Goal: Task Accomplishment & Management: Manage account settings

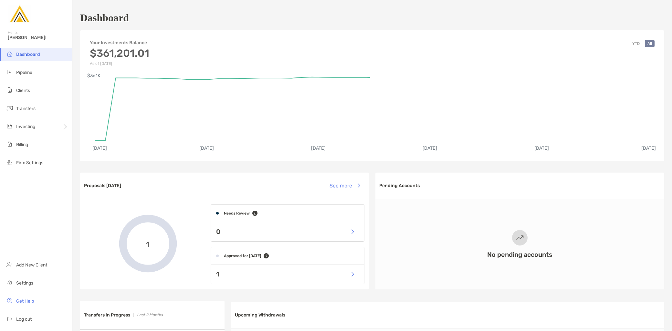
click at [37, 93] on li "Clients" at bounding box center [36, 90] width 72 height 13
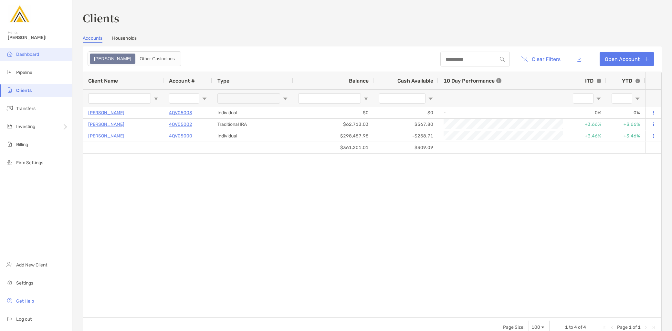
click at [30, 54] on span "Dashboard" at bounding box center [27, 54] width 23 height 5
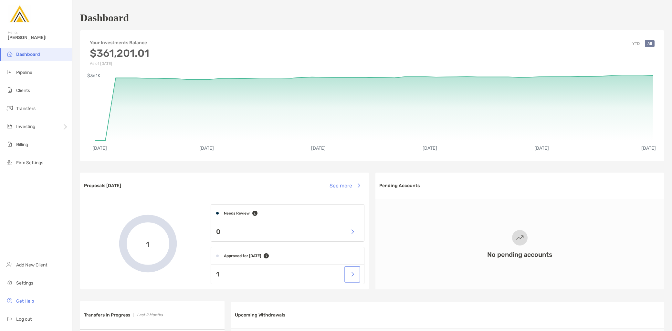
click at [349, 276] on button "button" at bounding box center [352, 275] width 13 height 14
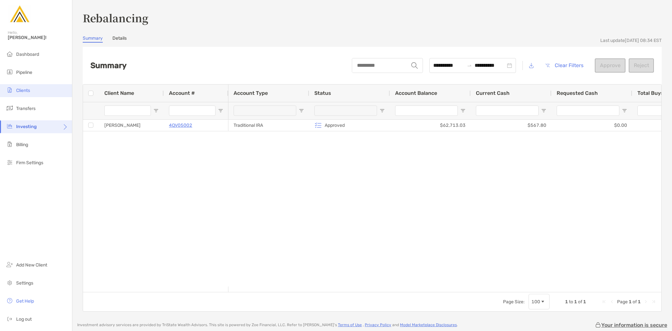
click at [34, 93] on li "Clients" at bounding box center [36, 90] width 72 height 13
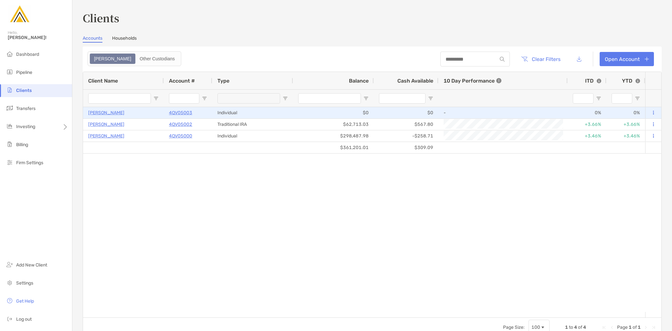
click at [107, 112] on p "[PERSON_NAME]" at bounding box center [106, 113] width 36 height 8
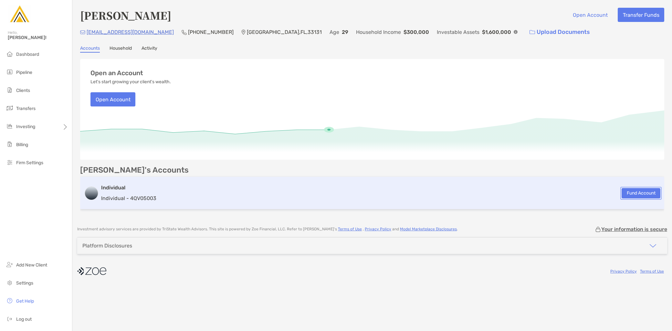
click at [637, 191] on button "Fund Account" at bounding box center [641, 193] width 39 height 10
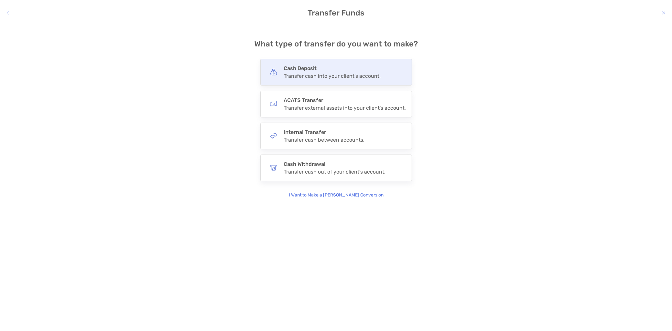
click at [323, 73] on div "Transfer cash into your client's account." at bounding box center [332, 76] width 97 height 6
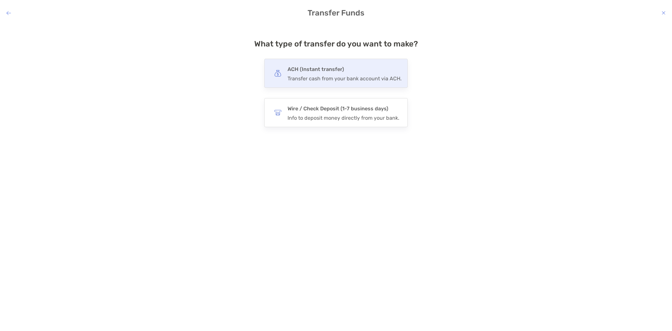
click at [322, 73] on h4 "ACH (Instant transfer)" at bounding box center [345, 69] width 114 height 9
click at [0, 0] on input "***" at bounding box center [0, 0] width 0 height 0
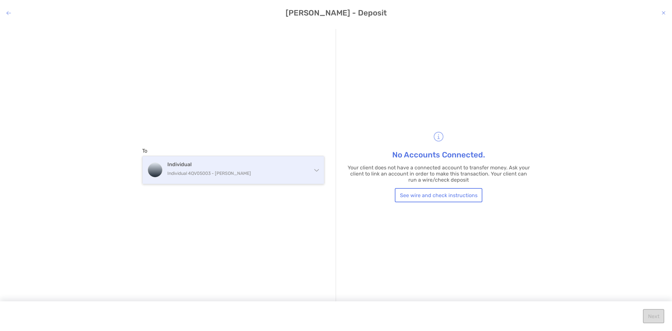
click at [205, 176] on p "Individual 4QV05003 - Kayyden Kashier" at bounding box center [237, 174] width 140 height 8
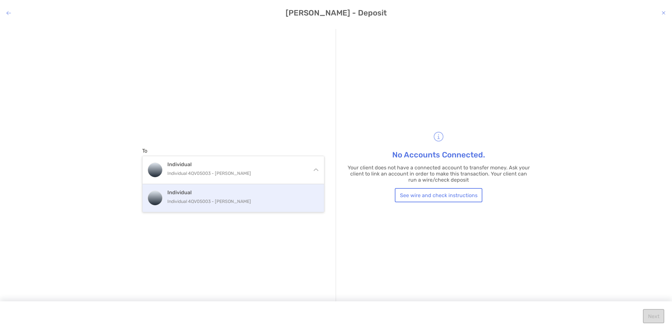
click at [210, 196] on div "Individual Individual 4QV05003 - Kayyden Kashier" at bounding box center [240, 198] width 146 height 17
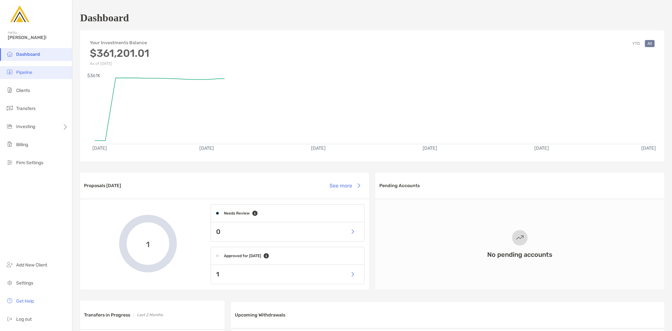
click at [26, 76] on li "Pipeline" at bounding box center [36, 72] width 72 height 13
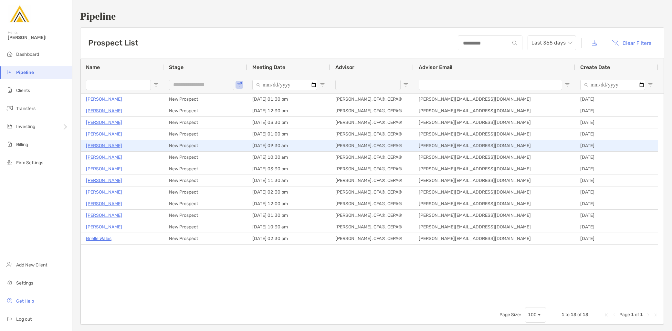
click at [113, 143] on p "Jennifer Dearlove" at bounding box center [104, 146] width 36 height 8
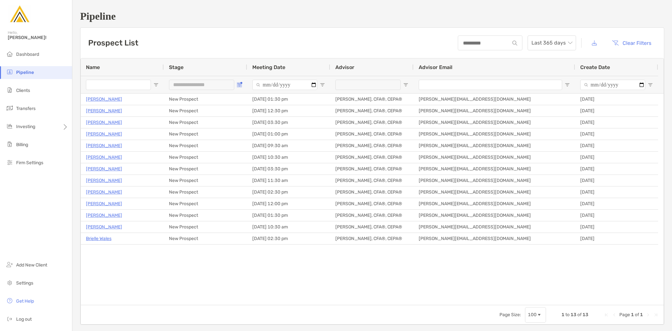
click at [240, 84] on span "Open Filter Menu" at bounding box center [239, 84] width 5 height 5
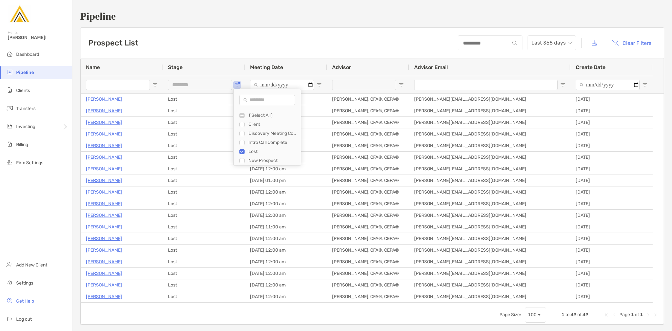
click at [245, 153] on div "Lost" at bounding box center [269, 151] width 61 height 9
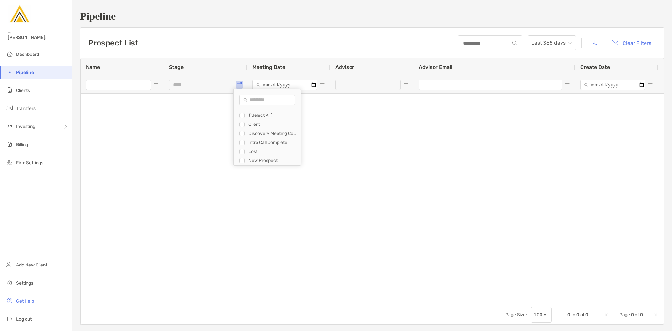
scroll to position [9, 0]
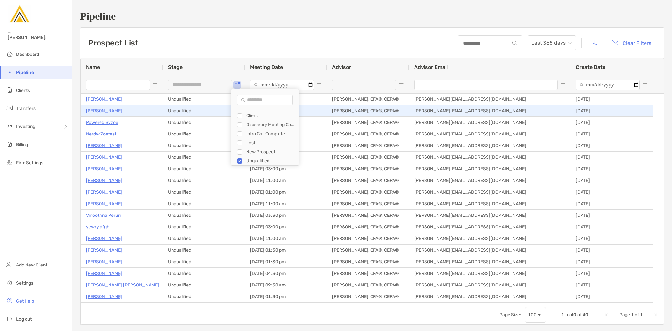
click at [107, 113] on p "Heather Bennett" at bounding box center [104, 111] width 36 height 8
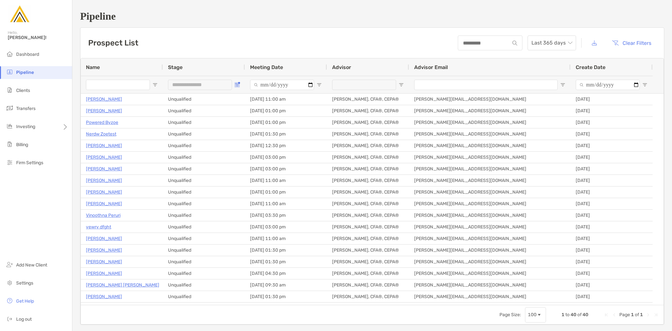
click at [236, 86] on span "Open Filter Menu" at bounding box center [237, 84] width 5 height 5
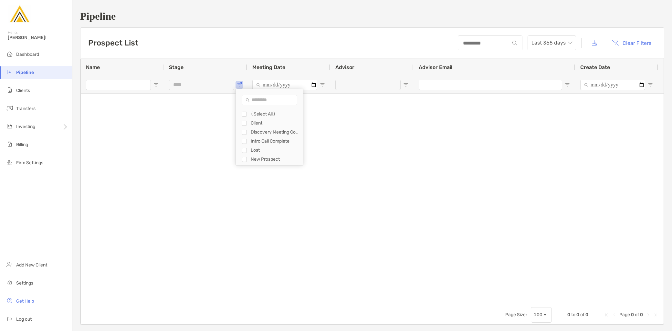
scroll to position [0, 0]
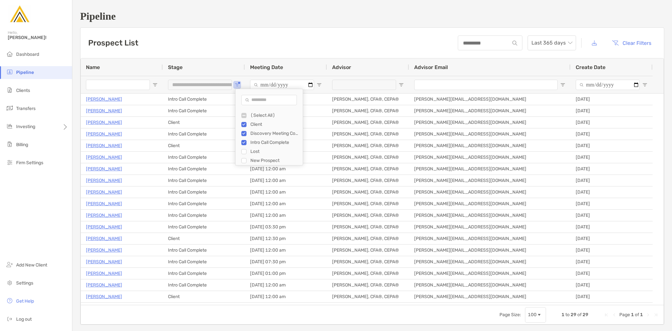
click at [247, 160] on div "New Prospect" at bounding box center [271, 160] width 61 height 9
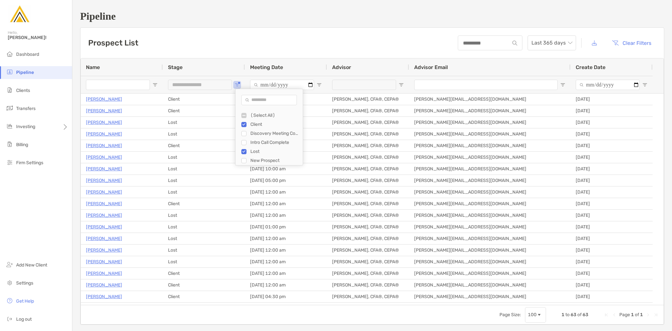
type input "**********"
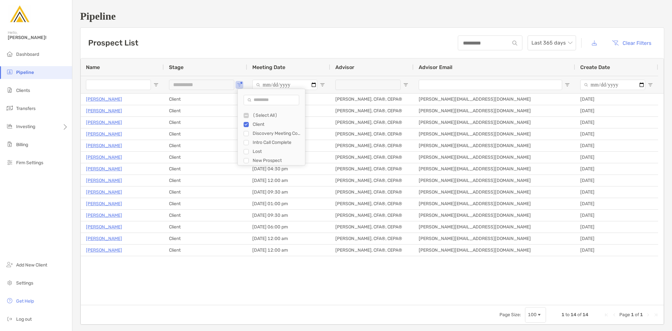
click at [308, 33] on div "Prospect List Last 365 days Clear Filters" at bounding box center [372, 43] width 584 height 30
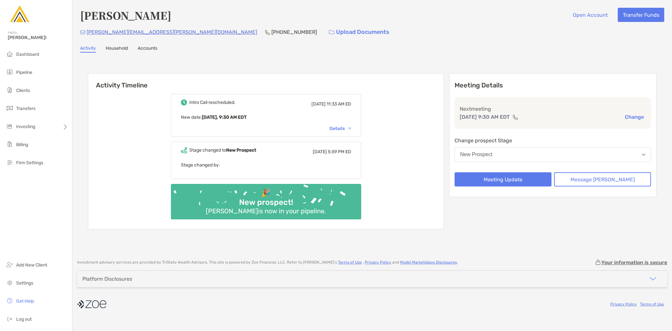
click at [538, 156] on button "New Prospect" at bounding box center [553, 154] width 196 height 15
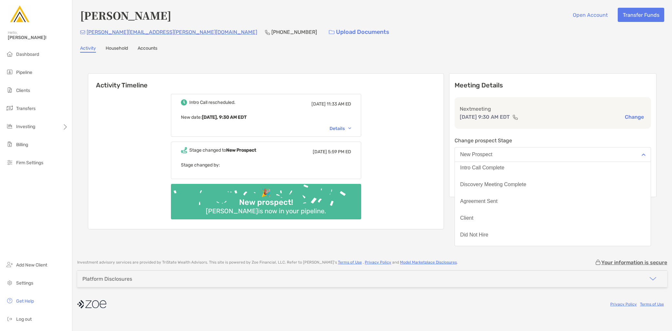
scroll to position [50, 0]
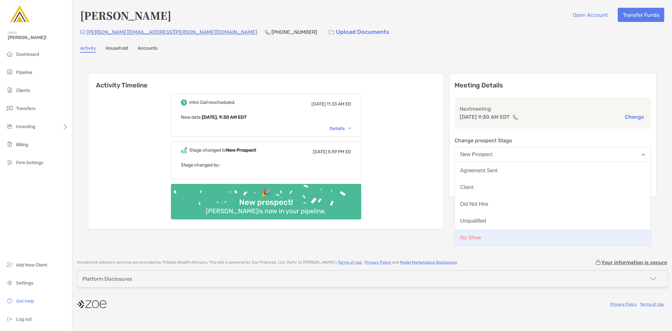
click at [523, 238] on button "No Show" at bounding box center [553, 238] width 196 height 17
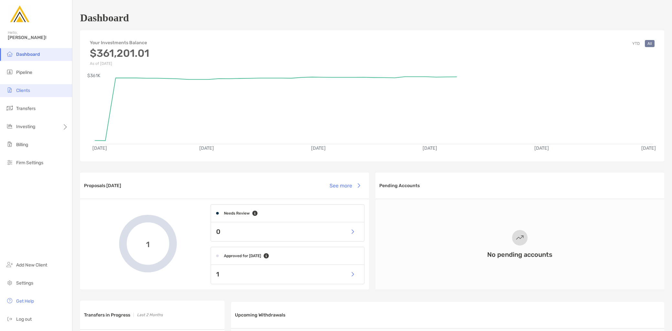
click at [37, 87] on li "Clients" at bounding box center [36, 90] width 72 height 13
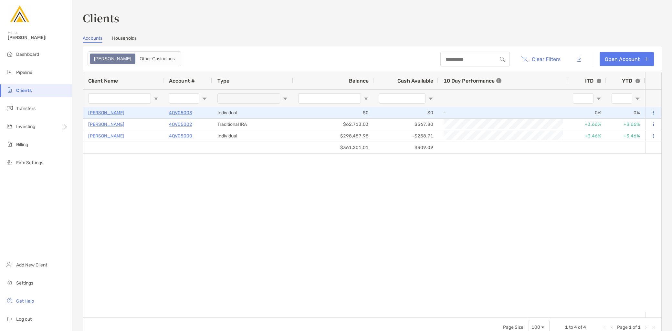
click at [118, 112] on p "[PERSON_NAME]" at bounding box center [106, 113] width 36 height 8
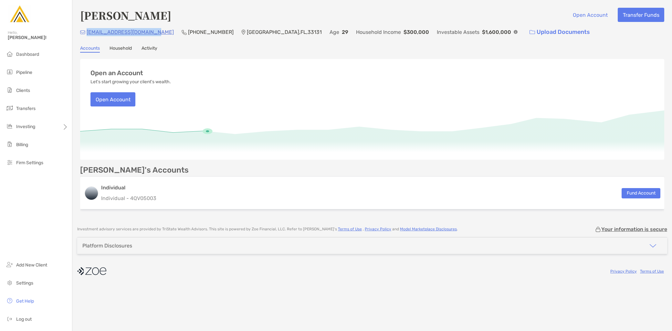
drag, startPoint x: 154, startPoint y: 32, endPoint x: 87, endPoint y: 36, distance: 67.0
click at [87, 36] on div "[EMAIL_ADDRESS][DOMAIN_NAME] (310) 729-[GEOGRAPHIC_DATA] Age [DEMOGRAPHIC_DATA]…" at bounding box center [372, 32] width 584 height 14
copy p "[EMAIL_ADDRESS][DOMAIN_NAME]"
click at [342, 33] on p "29" at bounding box center [345, 32] width 6 height 8
